Goal: Find specific page/section: Find specific page/section

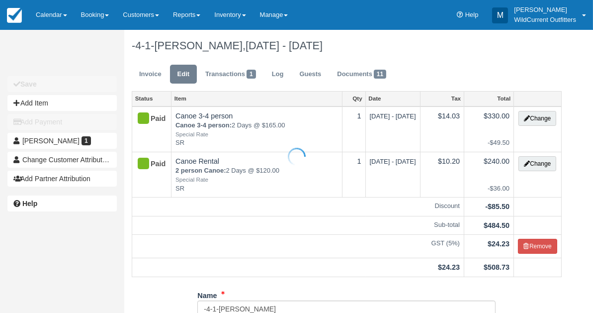
click at [47, 15] on link "Calendar" at bounding box center [51, 15] width 45 height 30
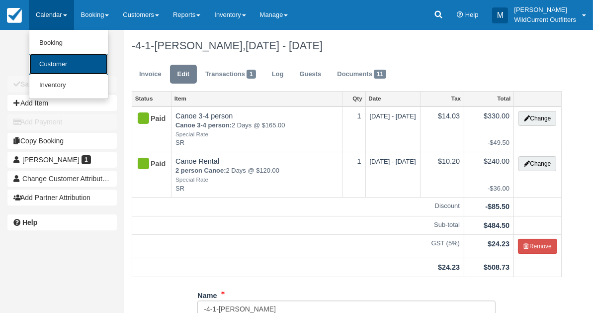
click at [47, 59] on link "Customer" at bounding box center [68, 64] width 79 height 21
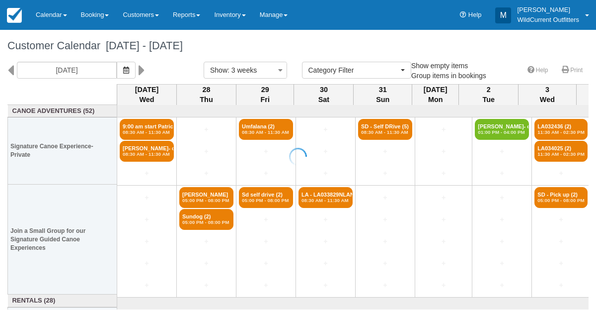
select select
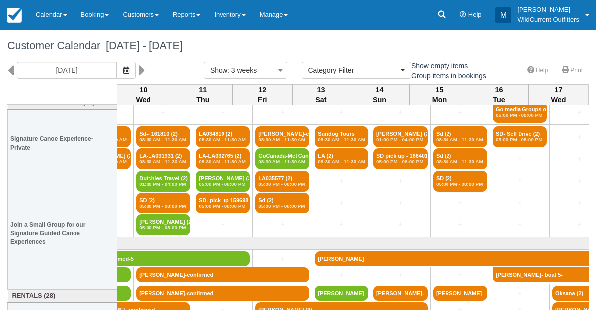
scroll to position [0, 812]
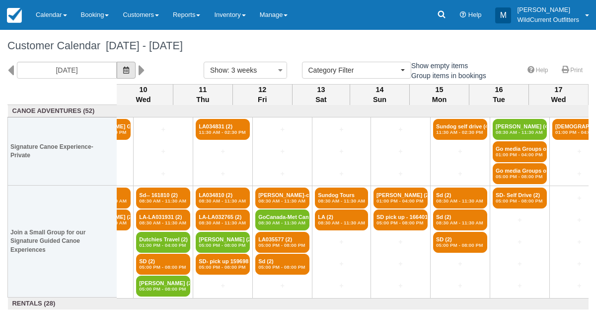
click at [129, 67] on icon "button" at bounding box center [126, 70] width 6 height 7
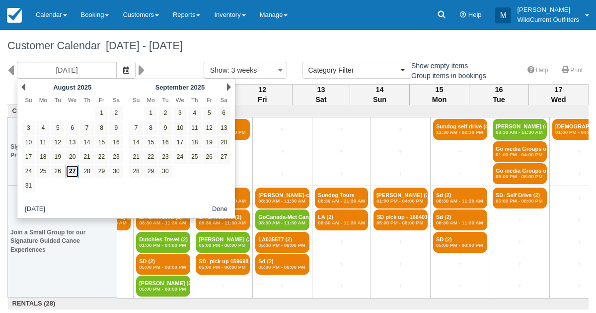
click at [76, 166] on link "27" at bounding box center [72, 170] width 13 height 13
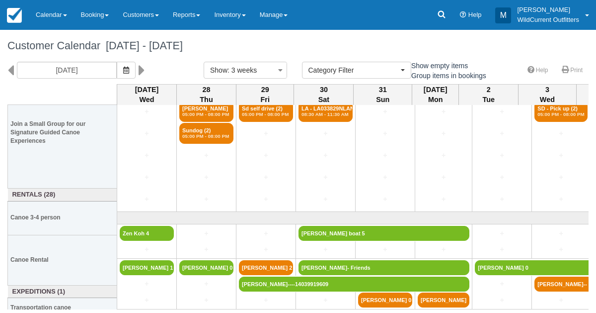
scroll to position [117, 0]
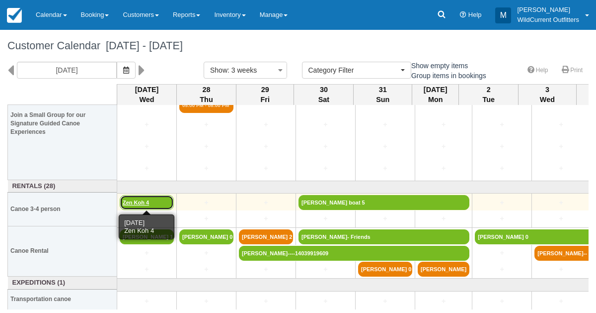
click at [134, 207] on link "Zen Koh 4" at bounding box center [147, 202] width 54 height 15
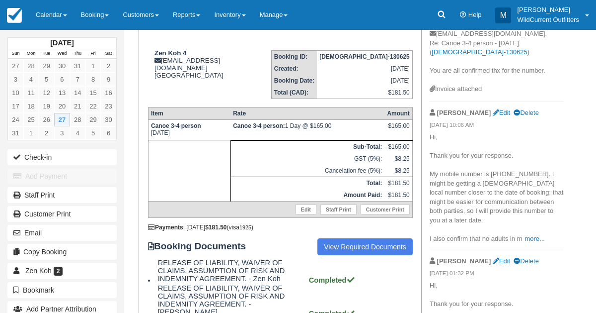
scroll to position [120, 0]
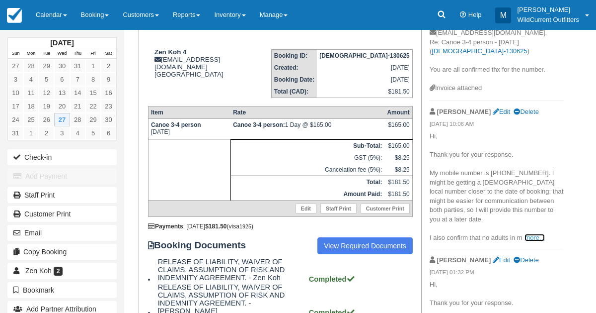
click at [541, 234] on link "more..." at bounding box center [535, 237] width 20 height 7
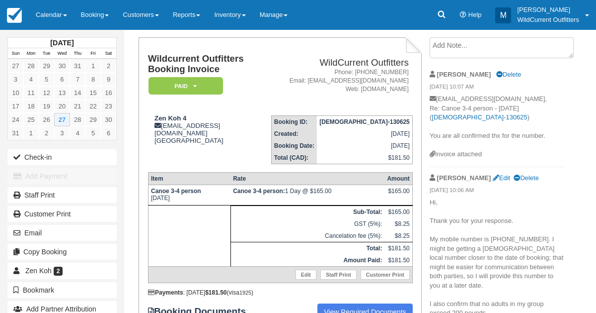
scroll to position [0, 0]
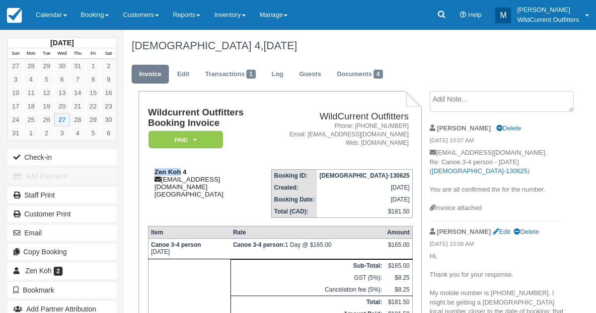
drag, startPoint x: 179, startPoint y: 179, endPoint x: 152, endPoint y: 181, distance: 26.9
click at [152, 181] on div "Zen Koh 4 zenkoh@live.com Canada" at bounding box center [209, 183] width 123 height 30
copy strong "Zen Koh"
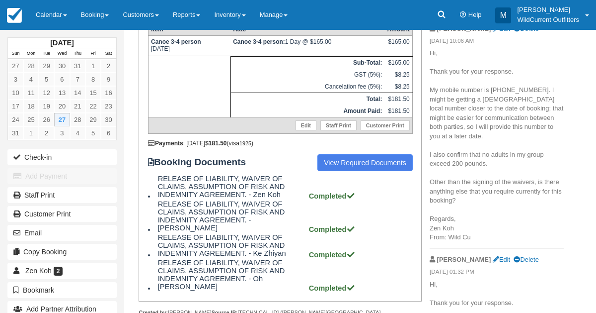
scroll to position [203, 0]
click at [348, 170] on link "View Required Documents" at bounding box center [365, 162] width 95 height 17
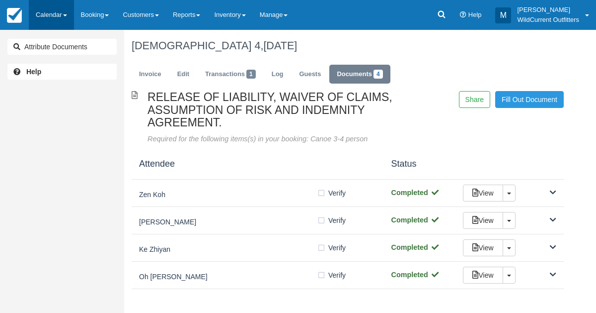
click at [55, 15] on link "Calendar" at bounding box center [51, 15] width 45 height 30
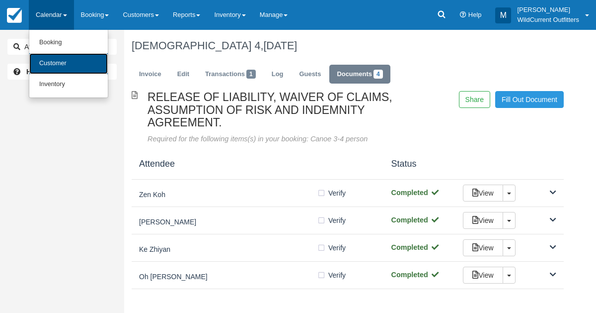
click at [55, 58] on link "Customer" at bounding box center [68, 63] width 79 height 21
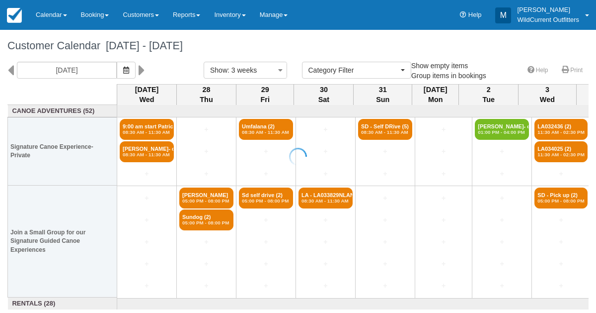
select select
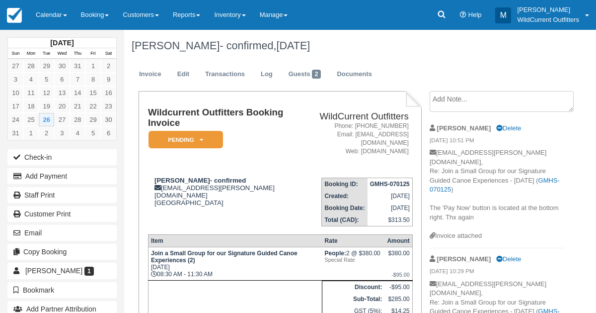
scroll to position [69, 0]
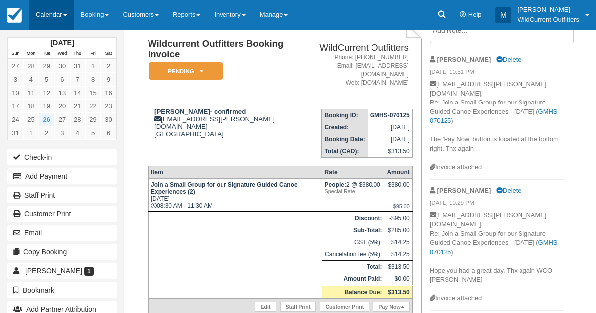
click at [45, 17] on link "Calendar" at bounding box center [51, 15] width 45 height 30
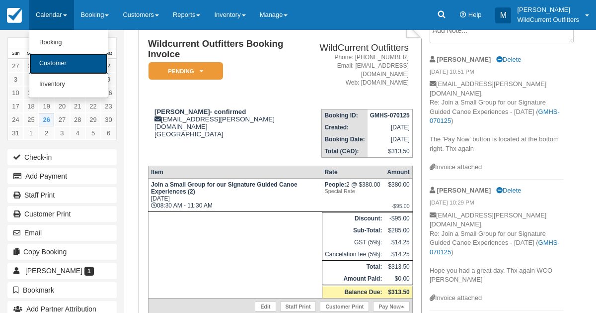
click at [53, 61] on link "Customer" at bounding box center [68, 63] width 79 height 21
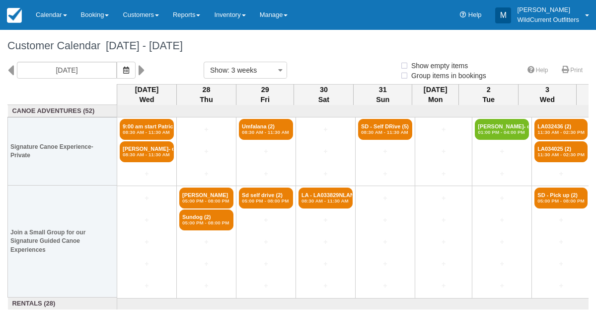
select select
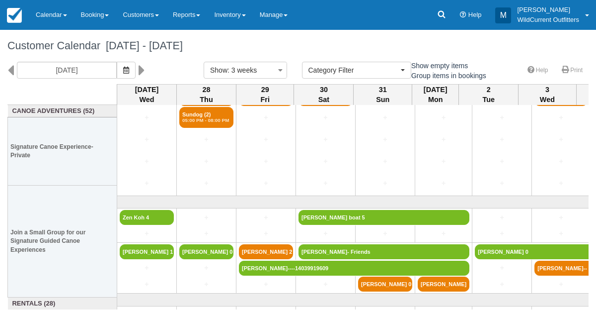
scroll to position [117, 0]
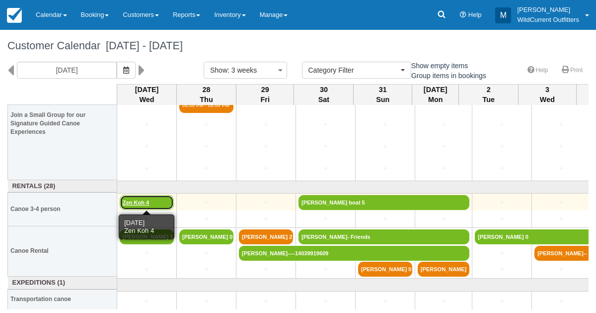
click at [139, 200] on link "Zen Koh 4" at bounding box center [147, 202] width 54 height 15
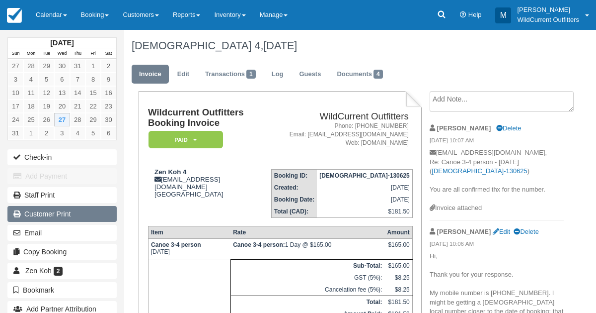
click at [52, 212] on link "Customer Print" at bounding box center [61, 214] width 109 height 16
